Goal: Download file/media

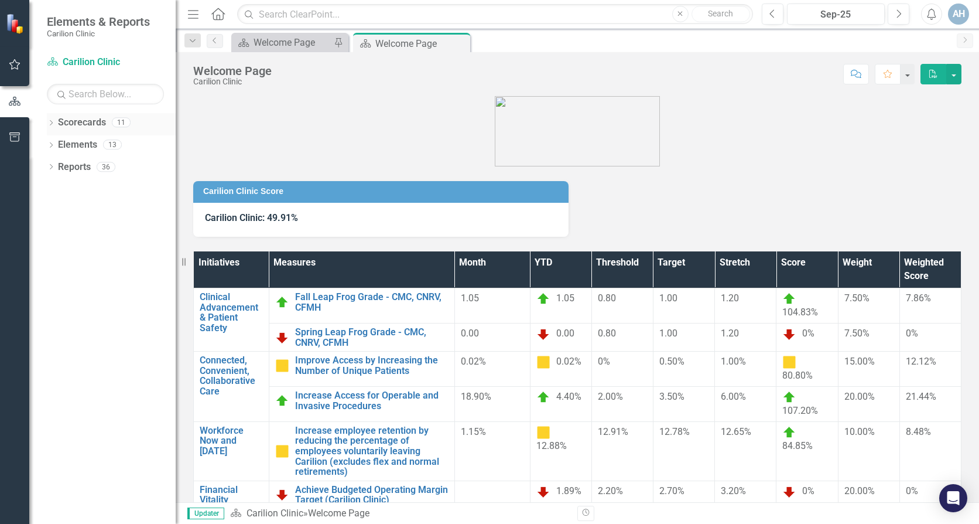
click at [48, 124] on icon "Dropdown" at bounding box center [51, 124] width 8 height 6
click at [59, 145] on icon "Dropdown" at bounding box center [57, 144] width 9 height 7
click at [69, 168] on icon "Dropdown" at bounding box center [68, 166] width 9 height 7
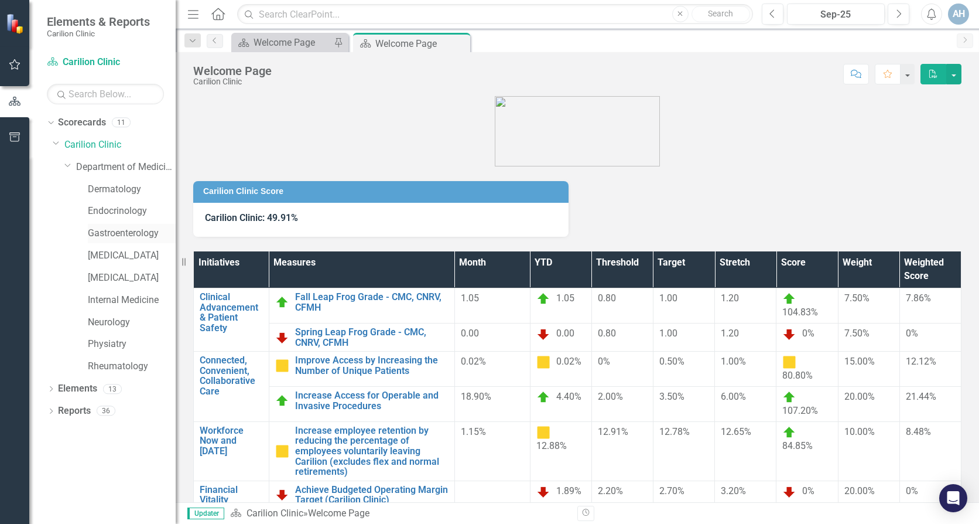
click at [122, 234] on link "Gastroenterology" at bounding box center [132, 233] width 88 height 13
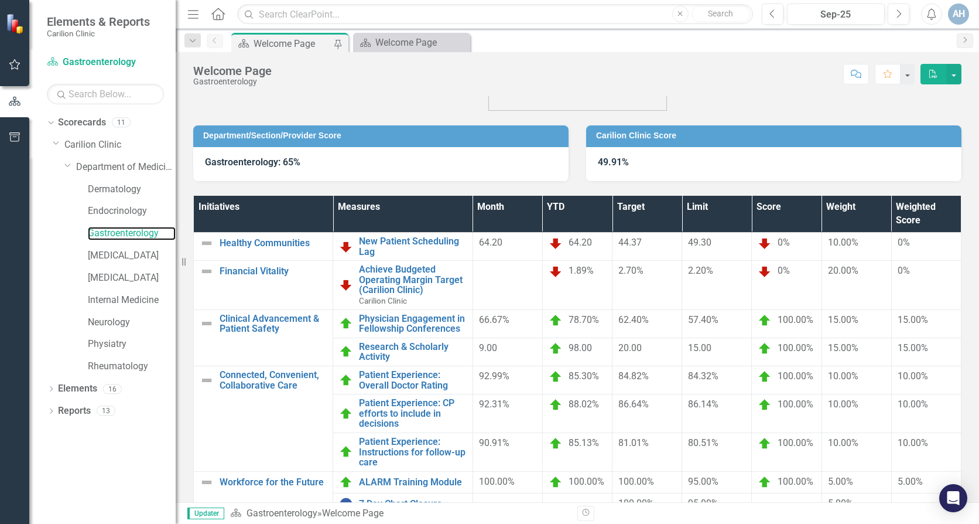
scroll to position [115, 0]
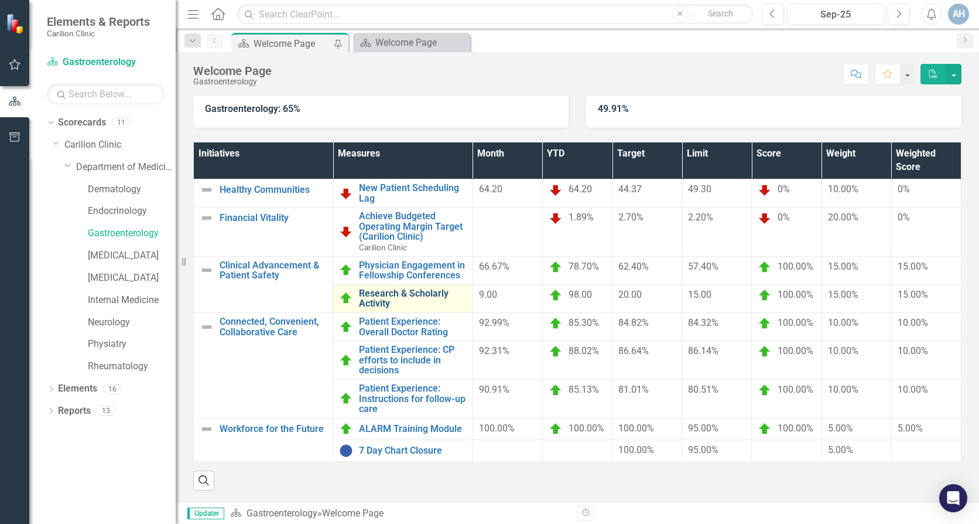
click at [414, 299] on link "Research & Scholarly Activity" at bounding box center [412, 298] width 107 height 20
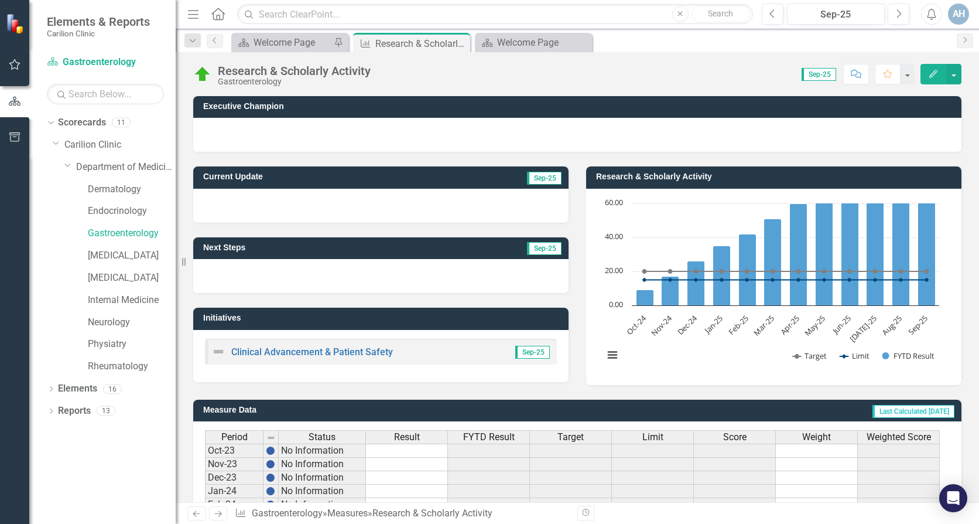
scroll to position [295, 0]
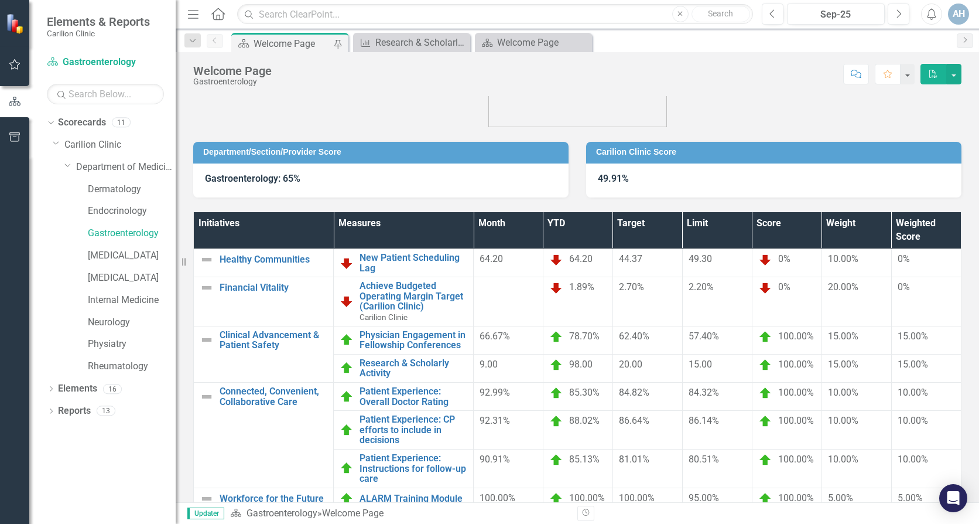
scroll to position [115, 0]
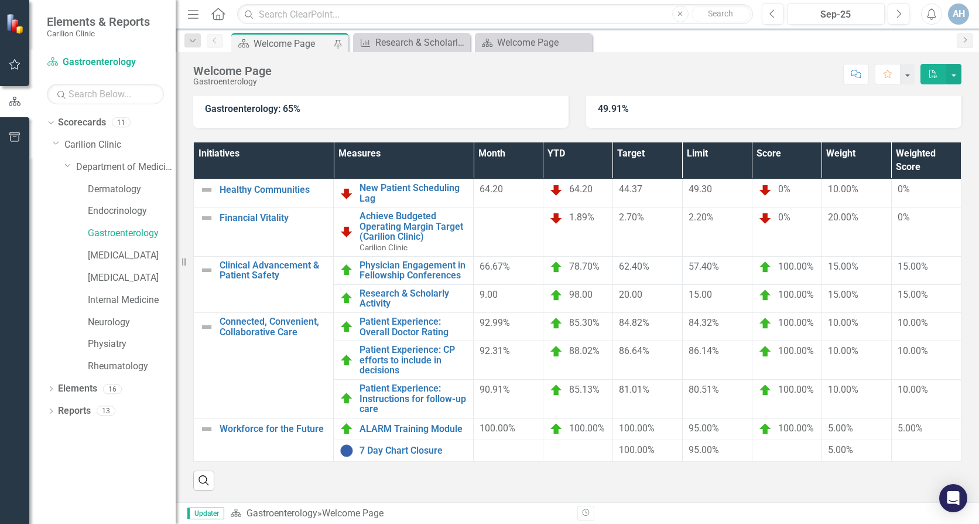
click at [931, 71] on icon "PDF" at bounding box center [933, 74] width 11 height 8
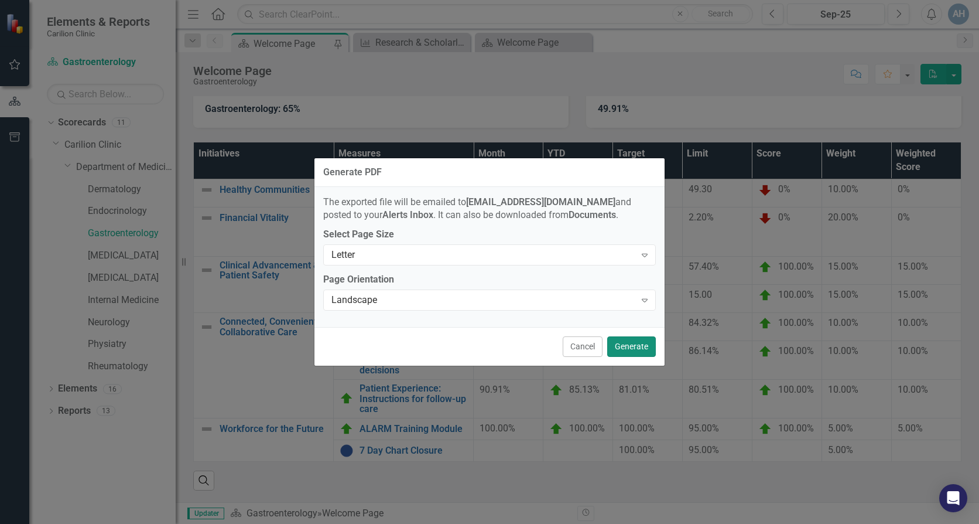
click at [637, 346] on button "Generate" at bounding box center [631, 346] width 49 height 20
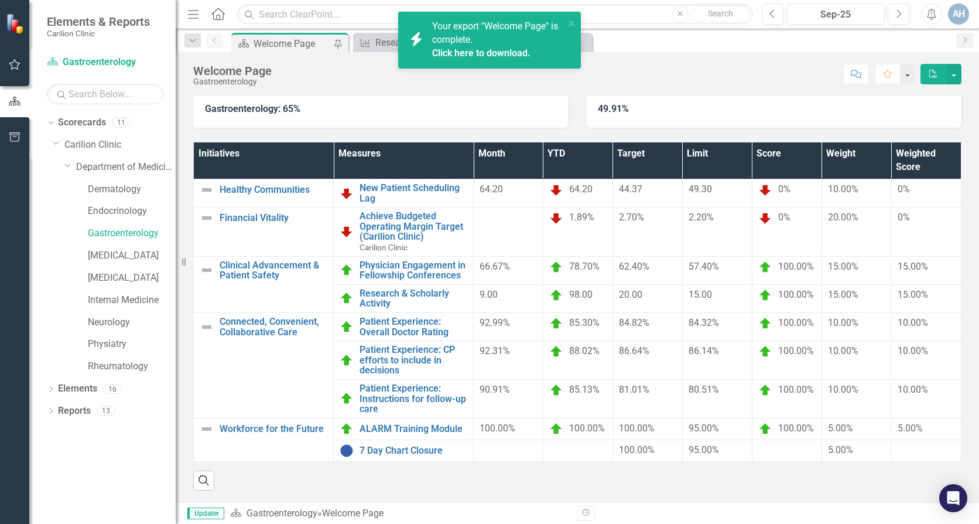
click at [512, 46] on div "Your export "Welcome Page" is complete. Click here to download." at bounding box center [498, 40] width 132 height 40
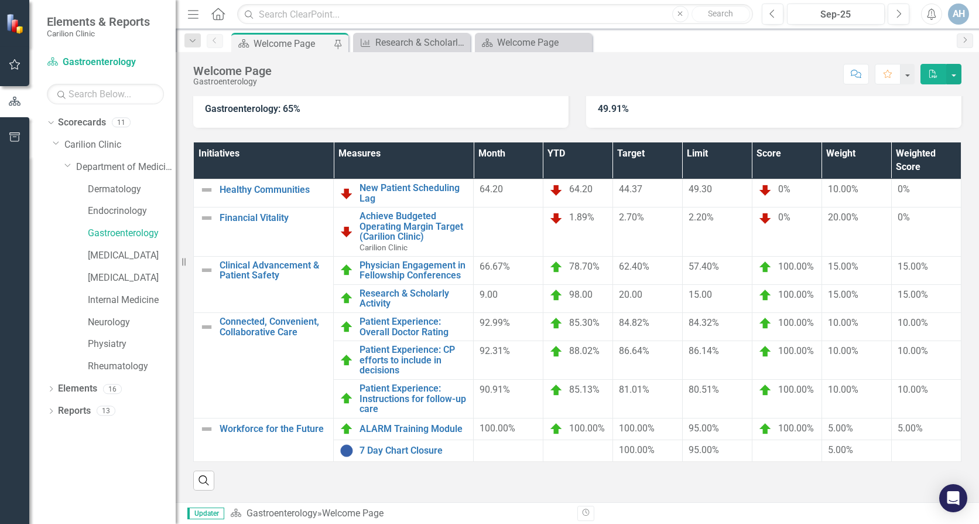
click at [684, 70] on div "Score: N/A Sep-25 Completed Comment Favorite PDF" at bounding box center [620, 74] width 684 height 20
click at [955, 74] on button "button" at bounding box center [953, 74] width 15 height 20
click at [941, 117] on link "PDF Export to PDF" at bounding box center [913, 119] width 95 height 22
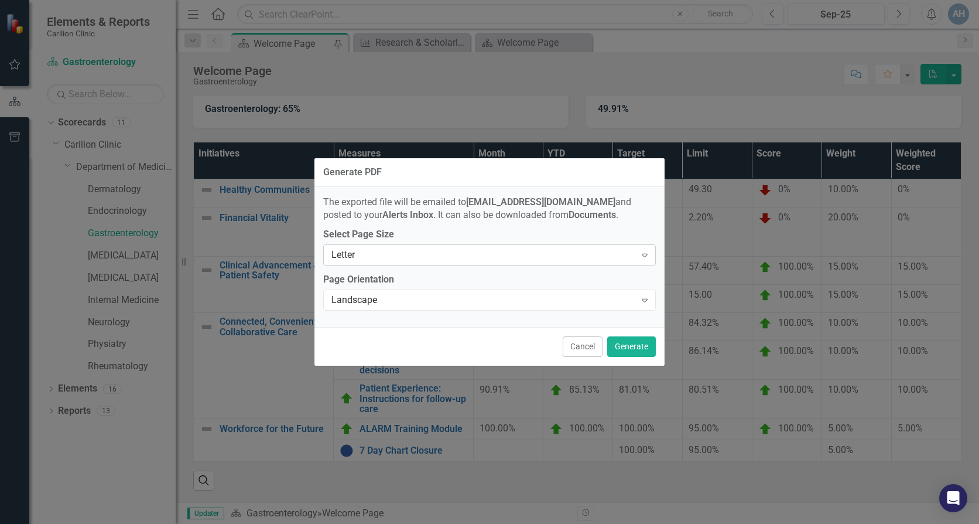
click at [625, 253] on div "Letter" at bounding box center [483, 254] width 304 height 13
click at [631, 302] on div "Landscape" at bounding box center [483, 299] width 304 height 13
click at [640, 348] on button "Generate" at bounding box center [631, 346] width 49 height 20
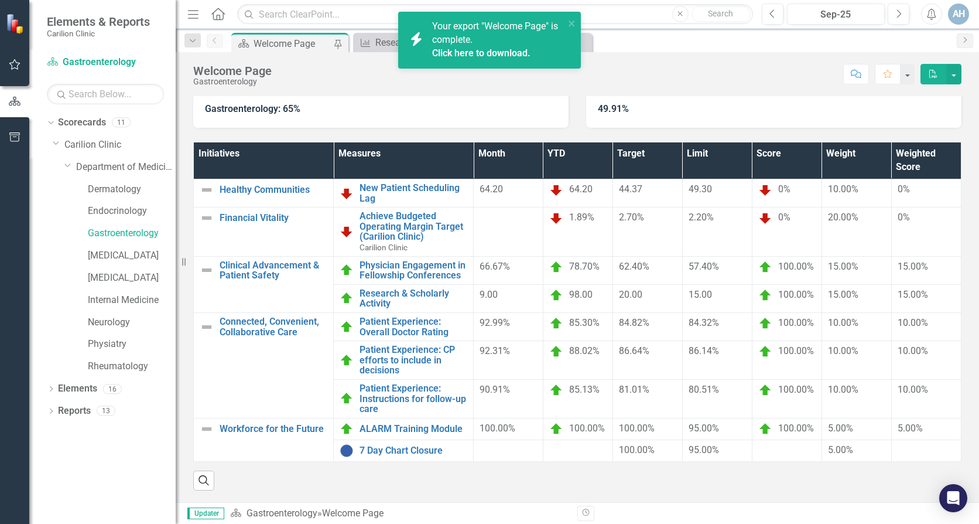
click at [480, 50] on link "Click here to download." at bounding box center [481, 52] width 98 height 11
